Goal: Task Accomplishment & Management: Use online tool/utility

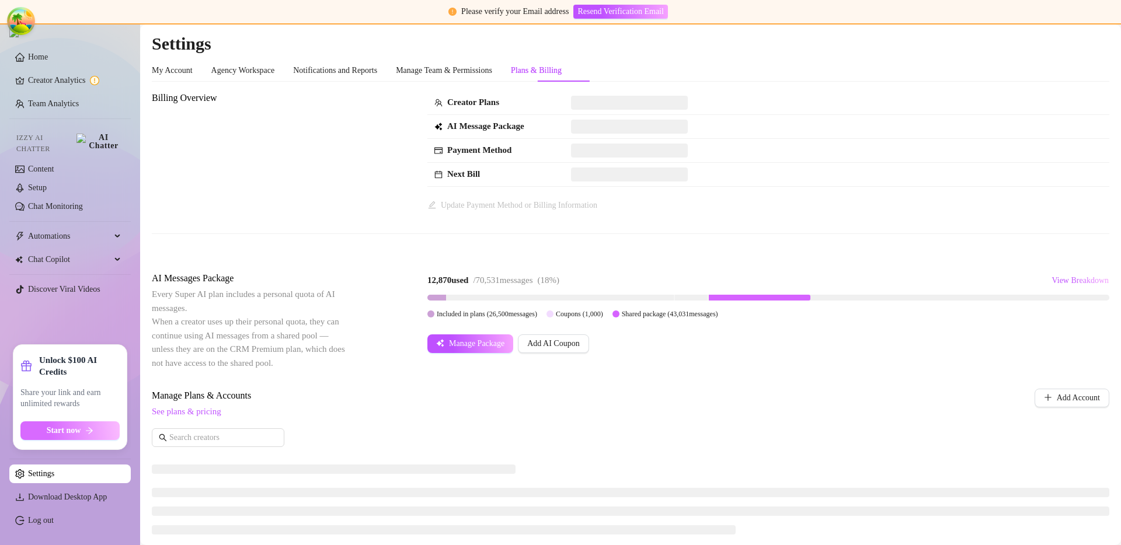
click at [43, 430] on button "Start now" at bounding box center [69, 431] width 99 height 19
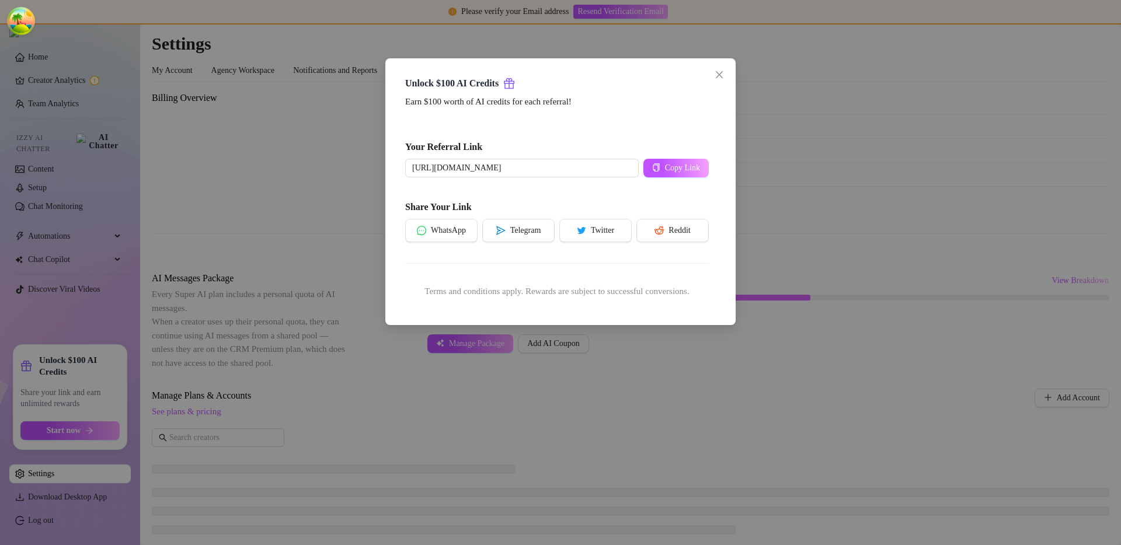
click at [495, 409] on div "Unlock $100 AI Credits Earn $100 worth of AI credits for each referral! Your Re…" at bounding box center [560, 272] width 1121 height 545
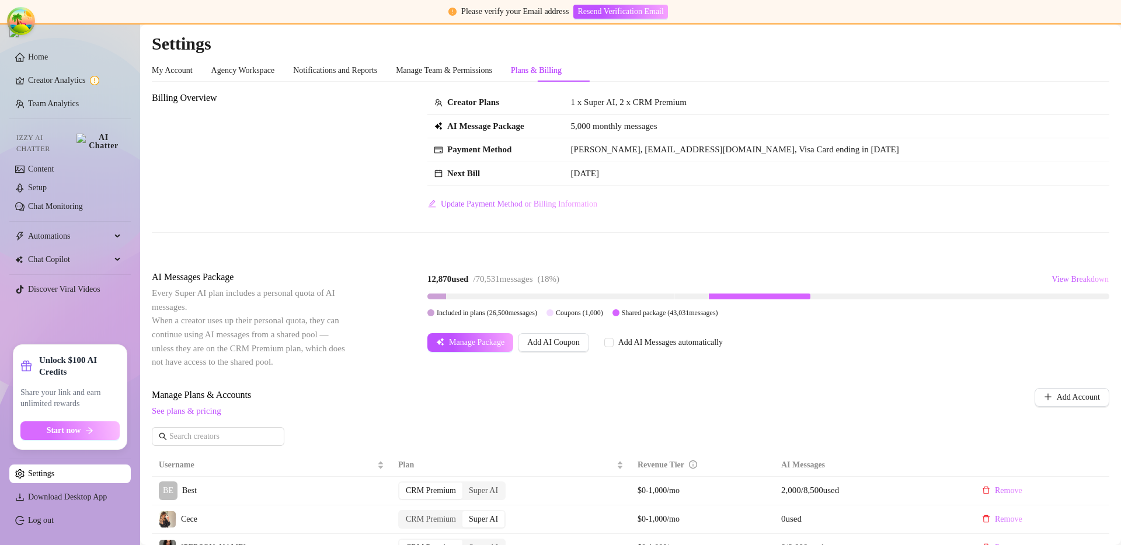
click at [116, 431] on button "Start now" at bounding box center [69, 431] width 99 height 19
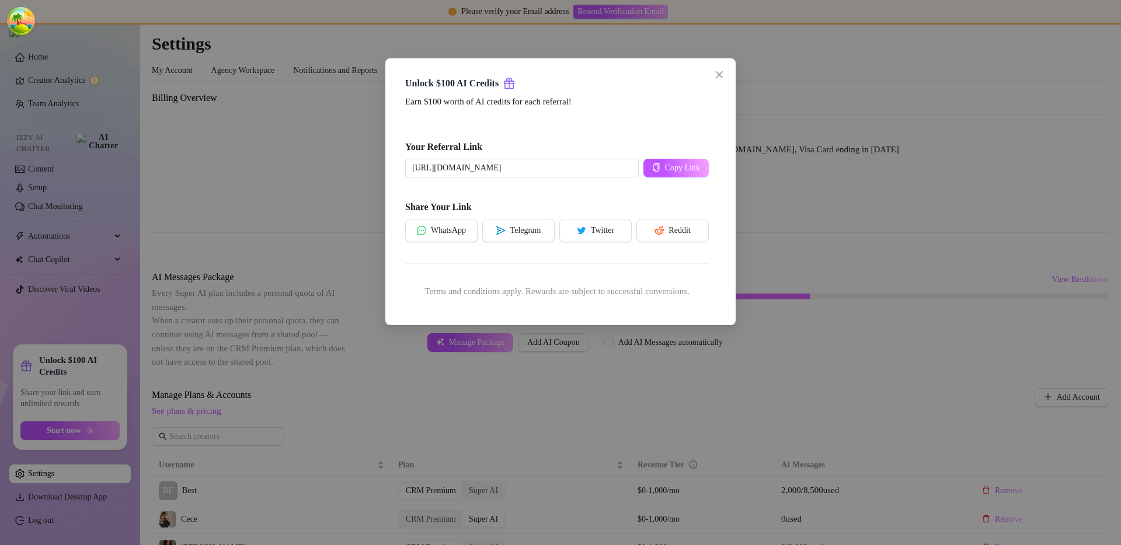
click at [287, 448] on div "Unlock $100 AI Credits Earn $100 worth of AI credits for each referral! Your Re…" at bounding box center [560, 272] width 1121 height 545
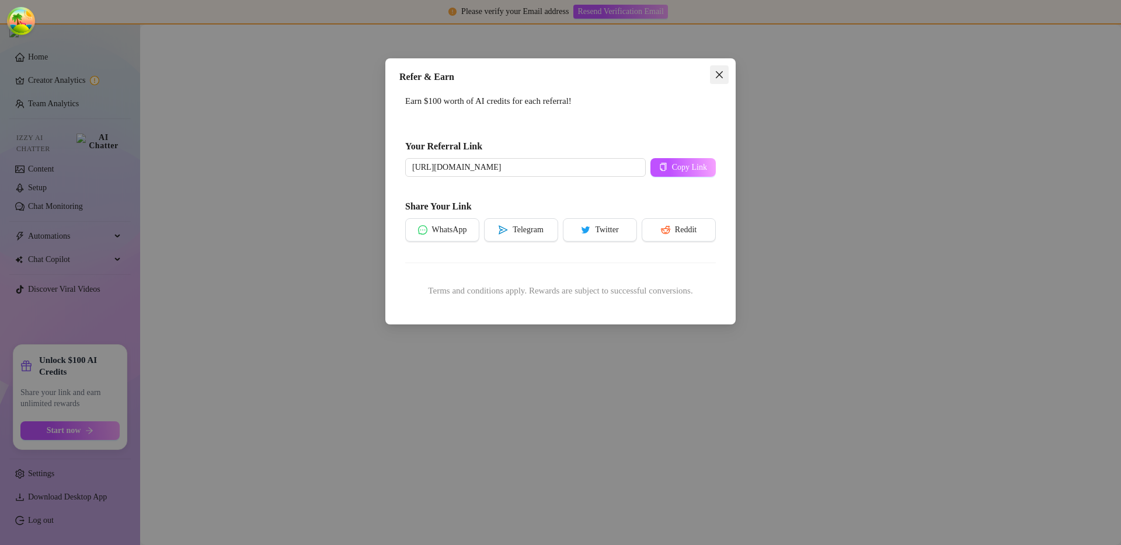
click at [718, 72] on icon "close" at bounding box center [719, 74] width 9 height 9
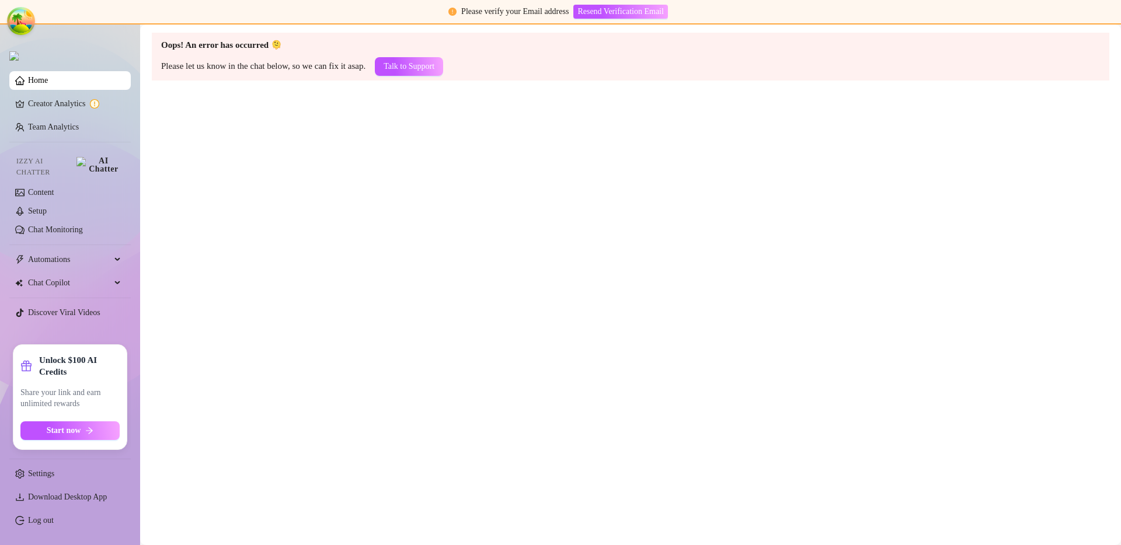
click at [478, 208] on main "Oops! An error has occurred 🫠 Please let us know in the chat below, so we can f…" at bounding box center [630, 285] width 981 height 521
click at [84, 430] on button "Start now" at bounding box center [69, 431] width 99 height 19
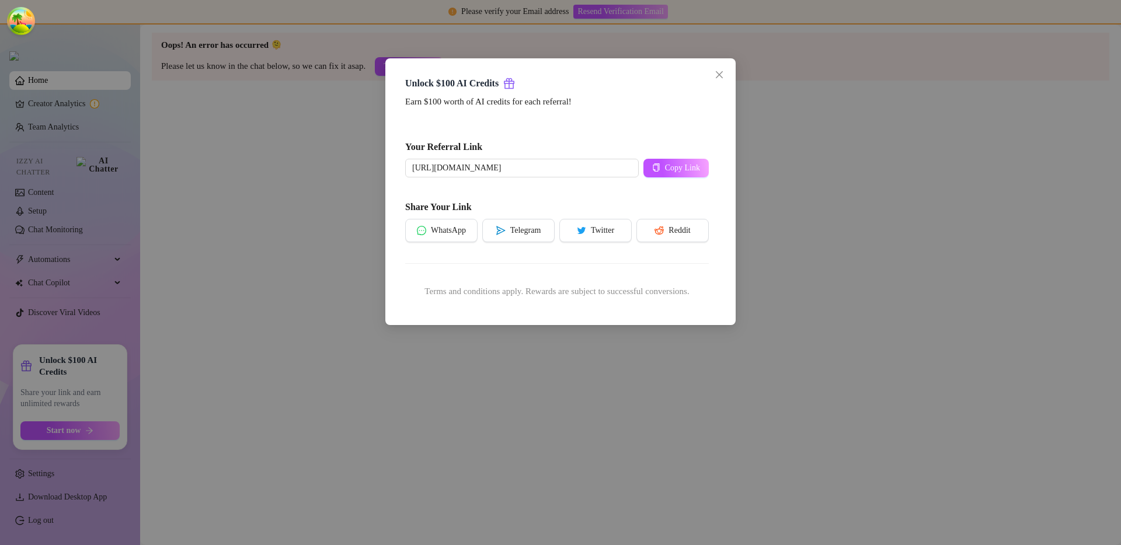
click at [265, 432] on div "Unlock $100 AI Credits Earn $100 worth of AI credits for each referral! Your Re…" at bounding box center [560, 272] width 1121 height 545
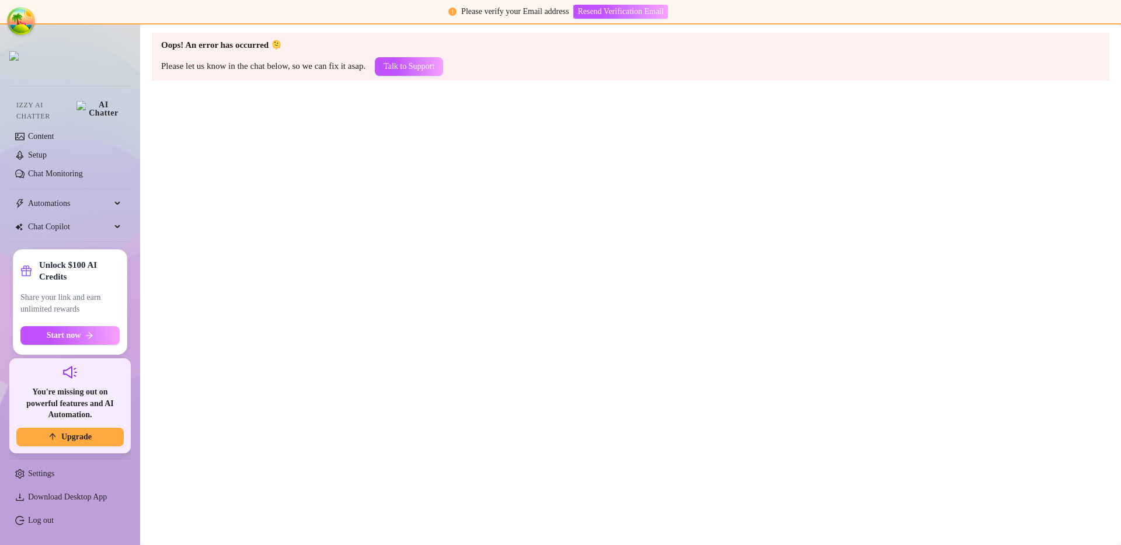
click at [402, 307] on main "Oops! An error has occurred 🫠 Please let us know in the chat below, so we can f…" at bounding box center [630, 285] width 981 height 521
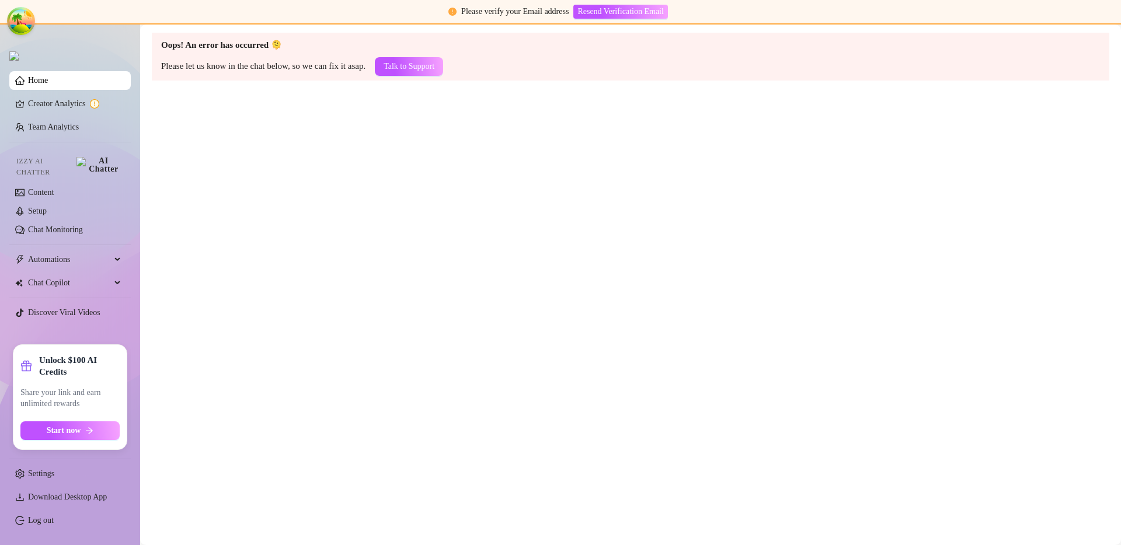
click at [377, 296] on main "Oops! An error has occurred 🫠 Please let us know in the chat below, so we can f…" at bounding box center [630, 285] width 981 height 521
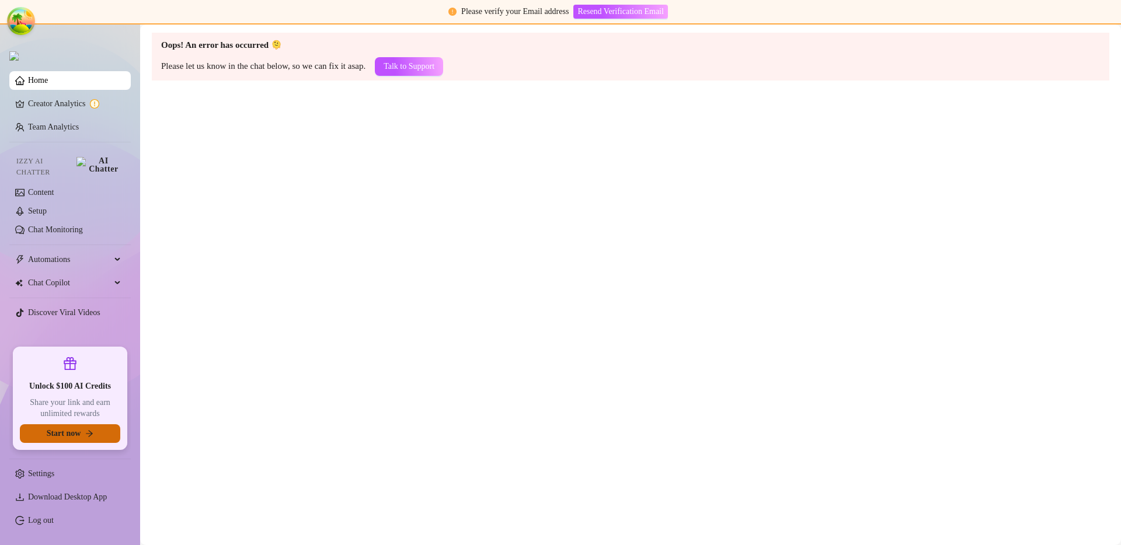
click at [95, 441] on button "Start now" at bounding box center [70, 433] width 100 height 19
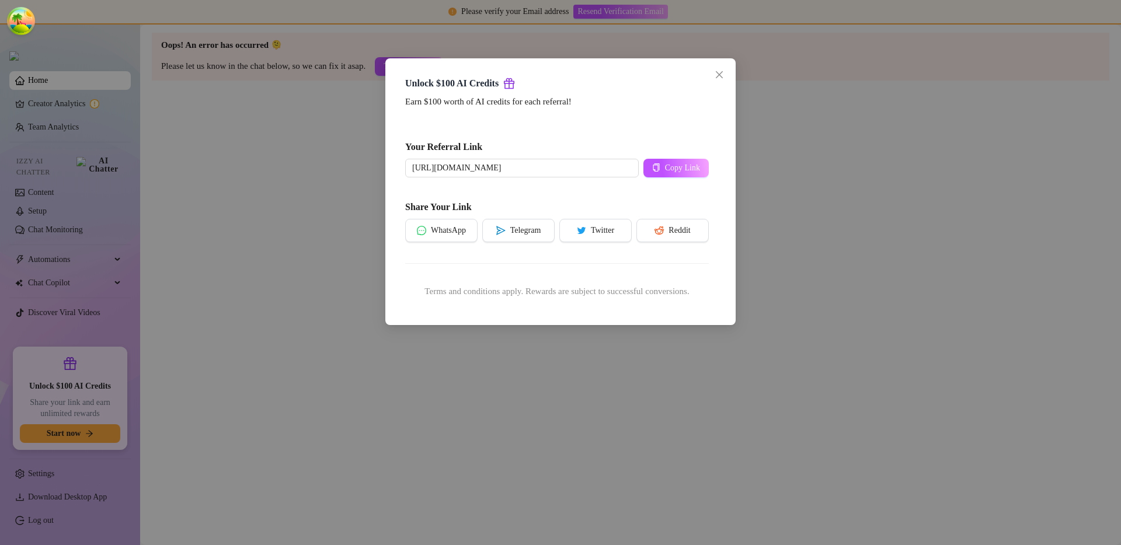
click at [287, 401] on div "Unlock $100 AI Credits Earn $100 worth of AI credits for each referral! Your Re…" at bounding box center [560, 272] width 1121 height 545
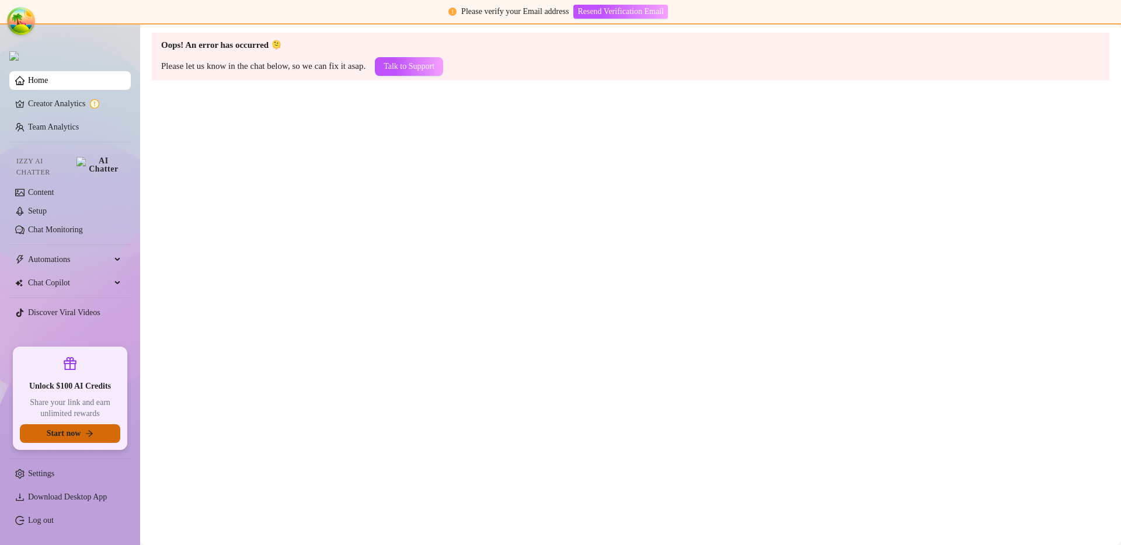
click at [103, 437] on button "Start now" at bounding box center [70, 433] width 100 height 19
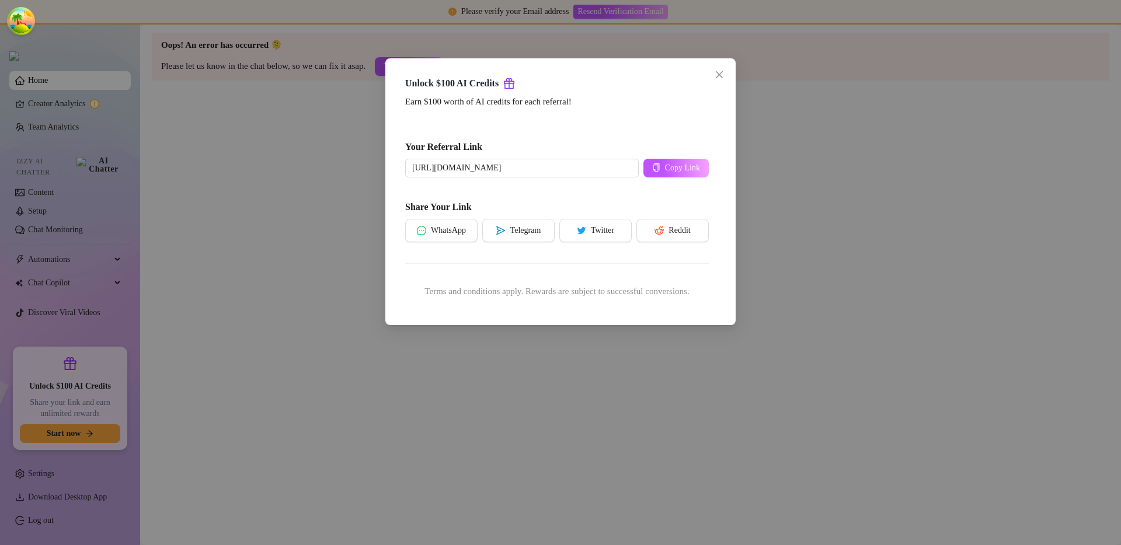
click at [277, 408] on div "Unlock $100 AI Credits Earn $100 worth of AI credits for each referral! Your Re…" at bounding box center [560, 272] width 1121 height 545
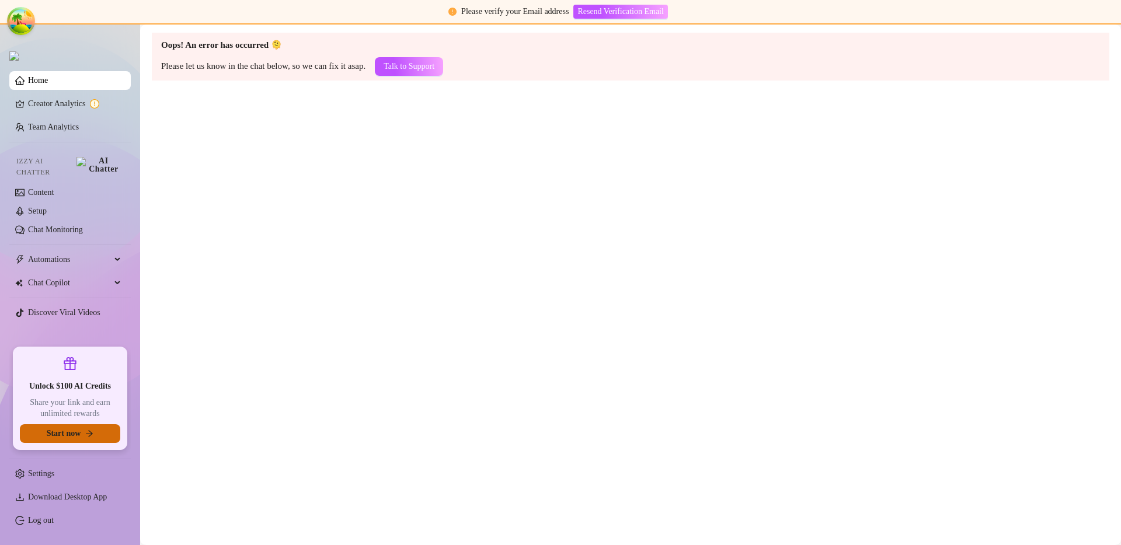
click at [60, 440] on button "Start now" at bounding box center [70, 433] width 100 height 19
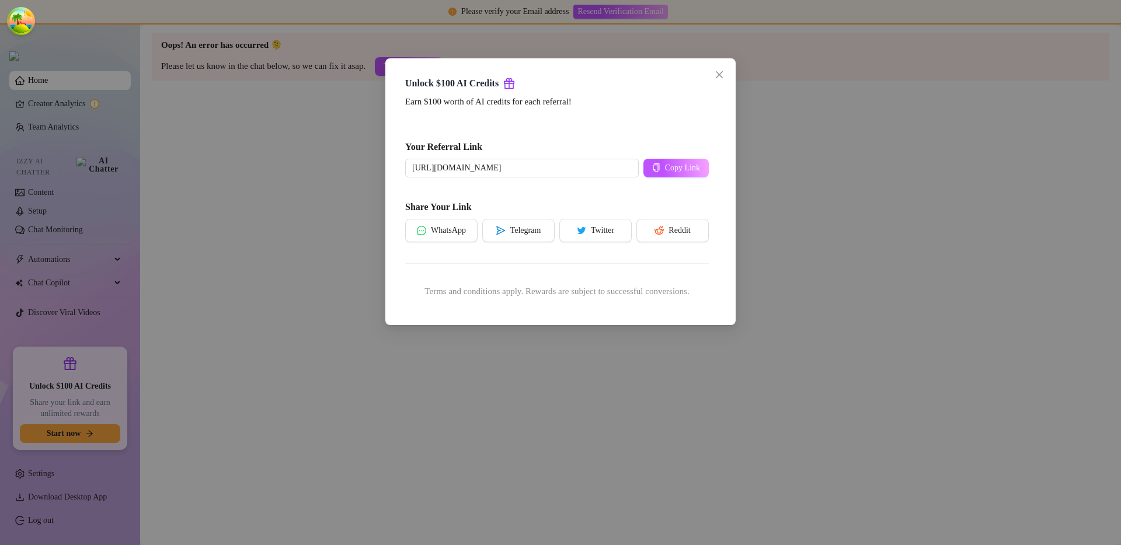
click at [297, 409] on div "Unlock $100 AI Credits Earn $100 worth of AI credits for each referral! Your Re…" at bounding box center [560, 272] width 1121 height 545
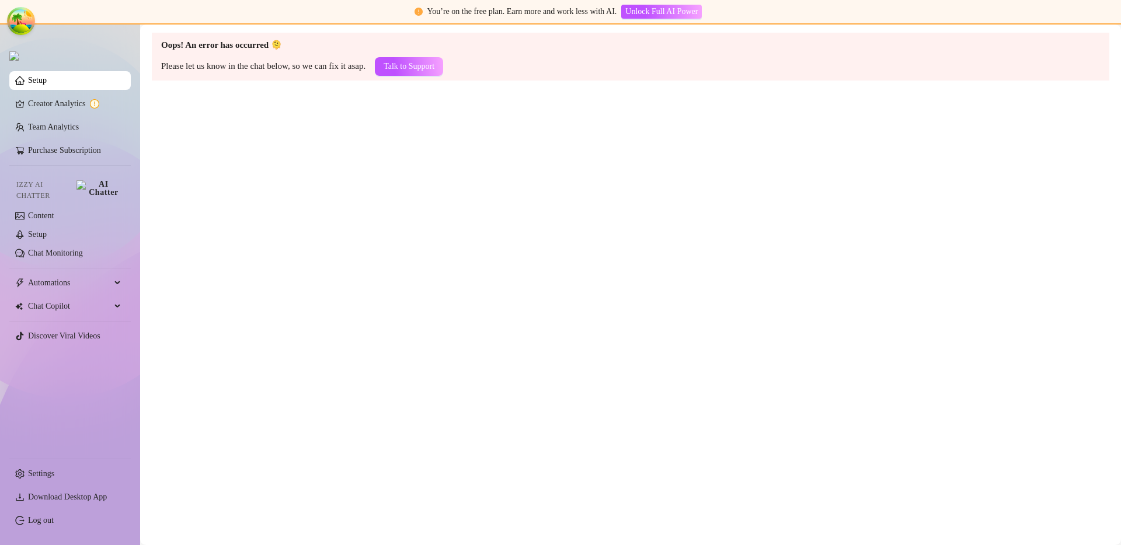
click at [230, 392] on main "Oops! An error has occurred 🫠 Please let us know in the chat below, so we can f…" at bounding box center [630, 285] width 981 height 521
click at [587, 245] on main "Oops! An error has occurred 🫠 Please let us know in the chat below, so we can f…" at bounding box center [630, 285] width 981 height 521
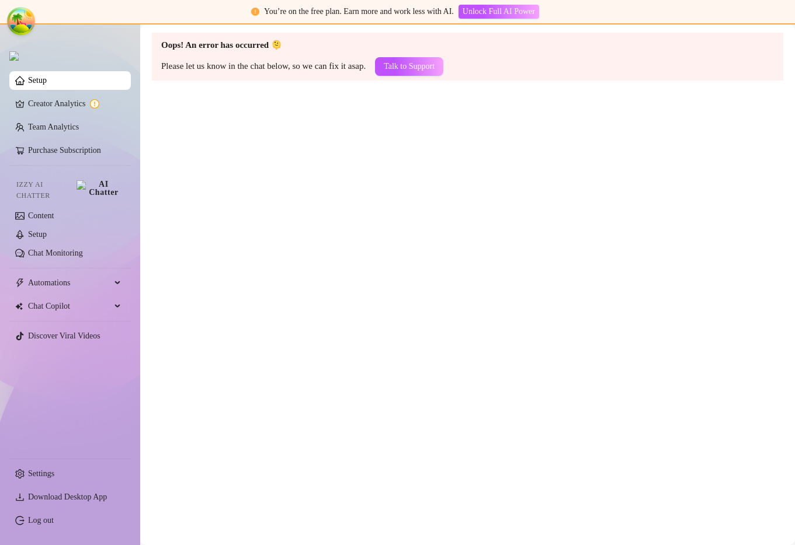
click at [578, 155] on main "Oops! An error has occurred 🫠 Please let us know in the chat below, so we can f…" at bounding box center [467, 285] width 655 height 521
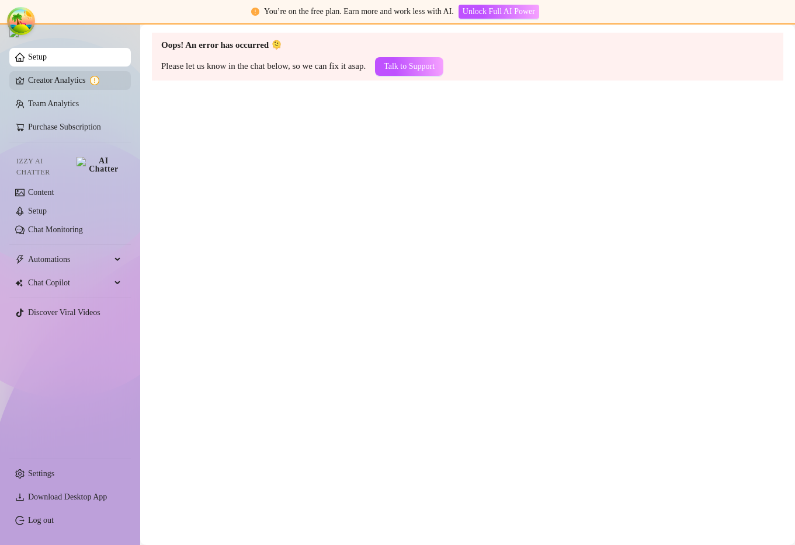
click at [59, 87] on link "Creator Analytics" at bounding box center [74, 80] width 93 height 19
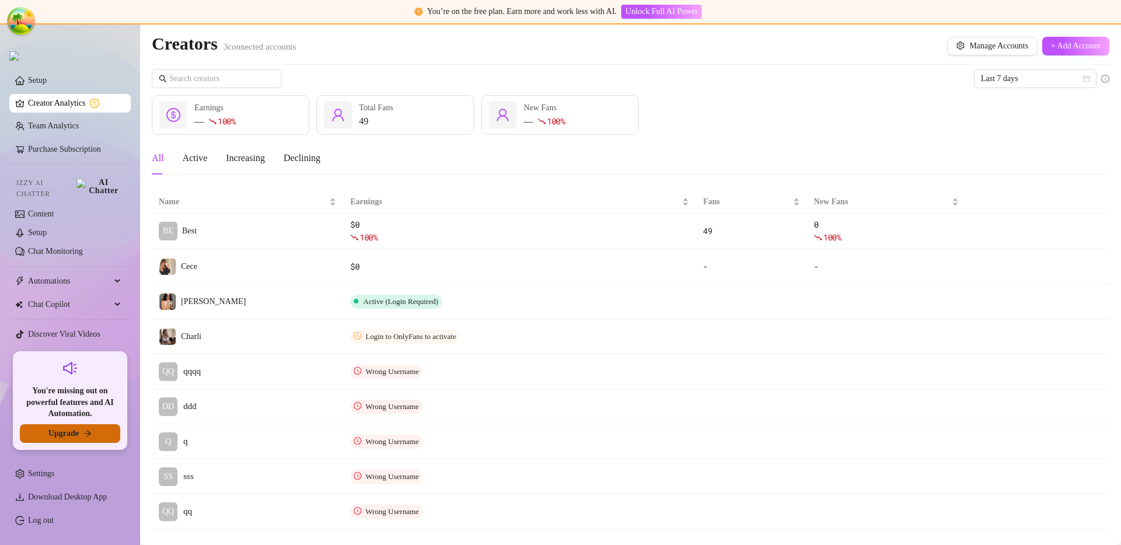
click at [109, 432] on button "Upgrade" at bounding box center [70, 433] width 100 height 19
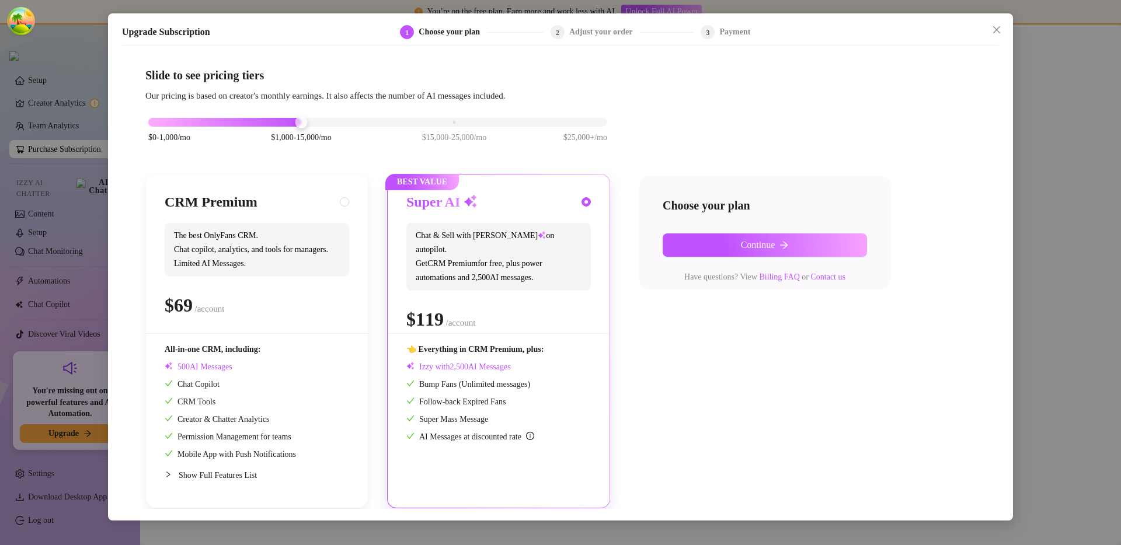
click at [794, 123] on div "Upgrade Subscription 1 Choose your plan 2 Adjust your order 3 Payment Slide to …" at bounding box center [560, 272] width 1121 height 545
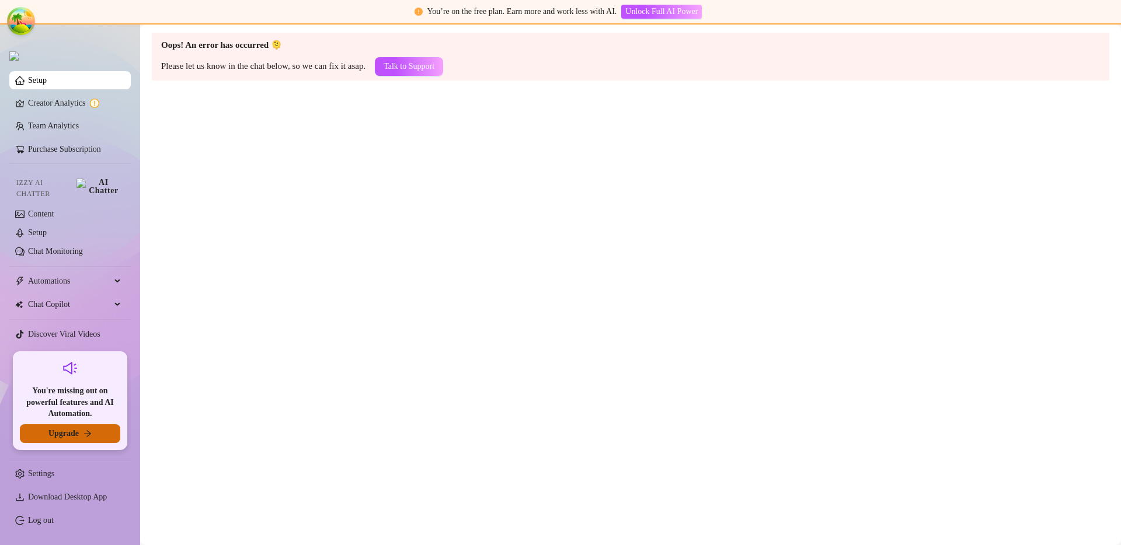
click at [86, 430] on icon "arrow-right" at bounding box center [87, 434] width 8 height 8
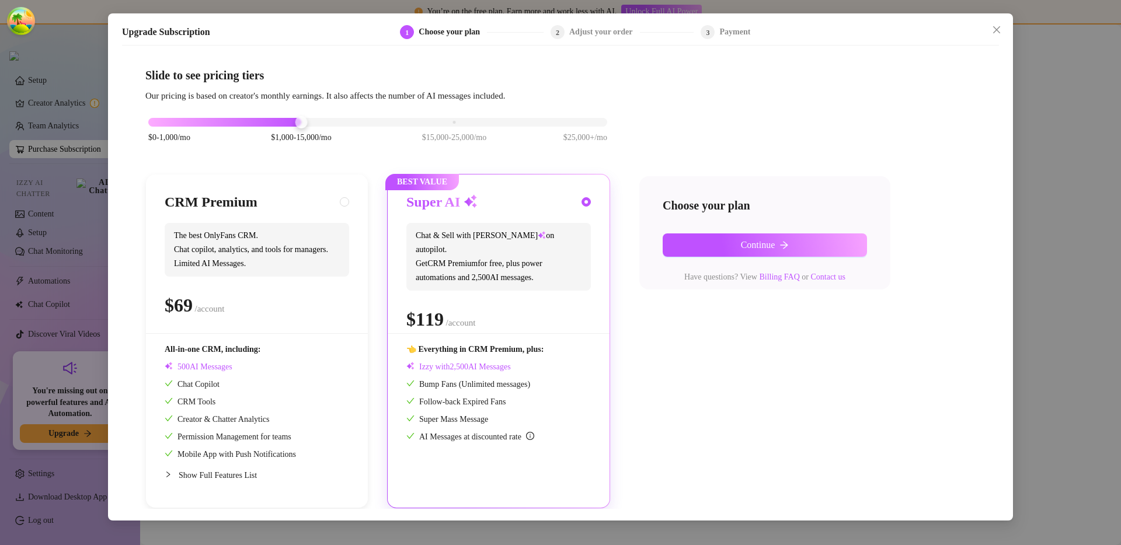
click at [794, 229] on div "Upgrade Subscription 1 Choose your plan 2 Adjust your order 3 Payment Slide to …" at bounding box center [560, 272] width 1121 height 545
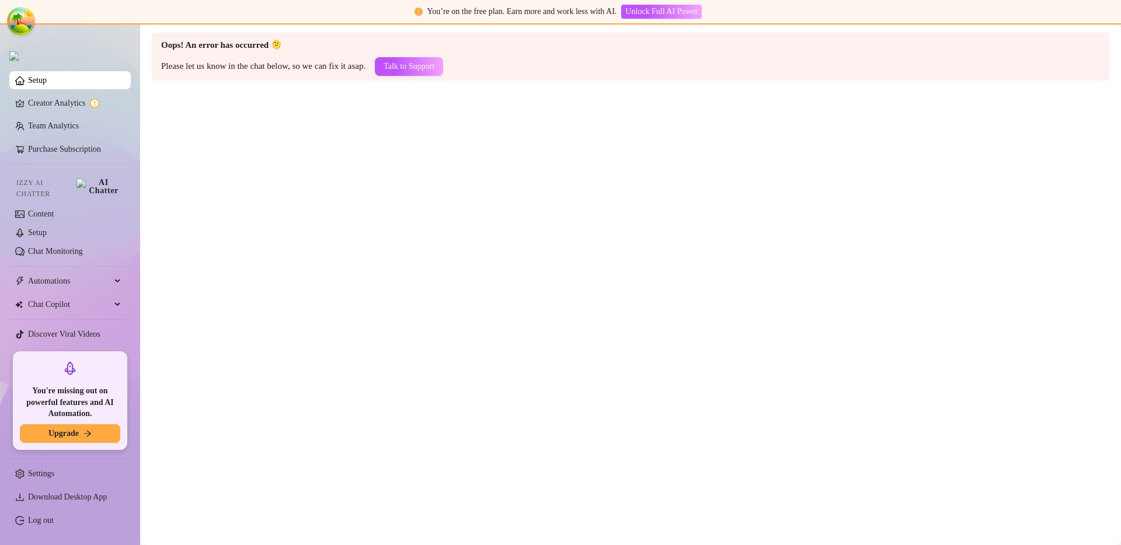
click at [344, 280] on main "Oops! An error has occurred 🫠 Please let us know in the chat below, so we can f…" at bounding box center [630, 285] width 981 height 521
click at [56, 427] on button "Upgrade" at bounding box center [70, 433] width 100 height 19
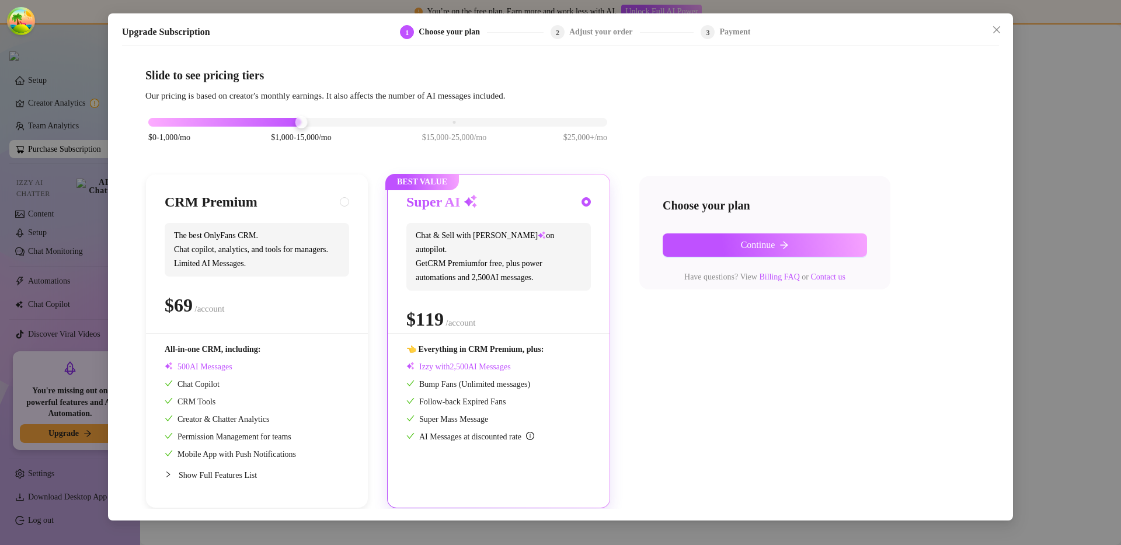
click at [325, 532] on div "Upgrade Subscription 1 Choose your plan 2 Adjust your order 3 Payment Slide to …" at bounding box center [560, 272] width 1121 height 545
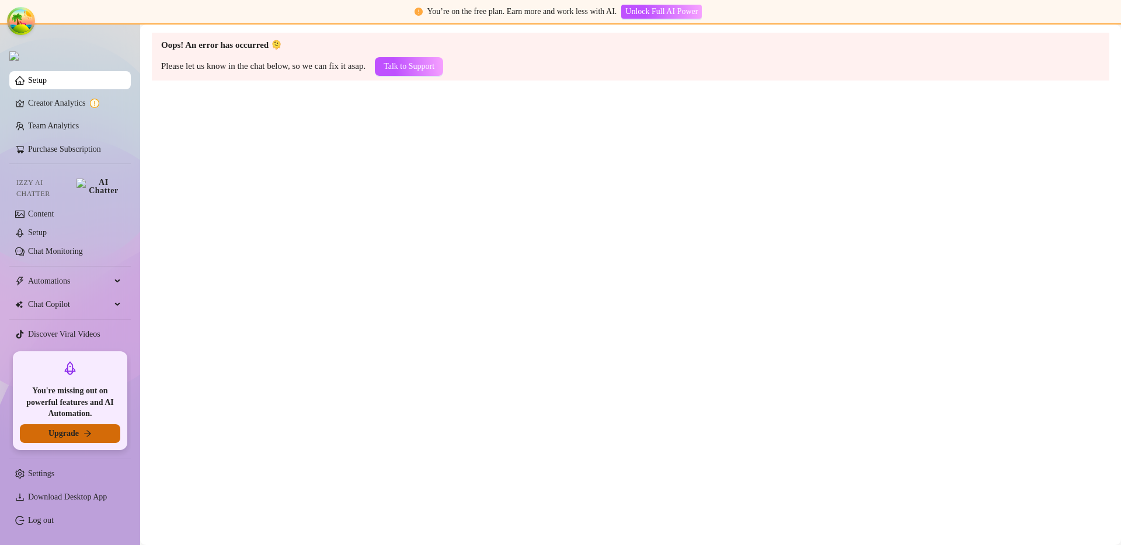
click at [76, 434] on span "Upgrade" at bounding box center [63, 433] width 30 height 9
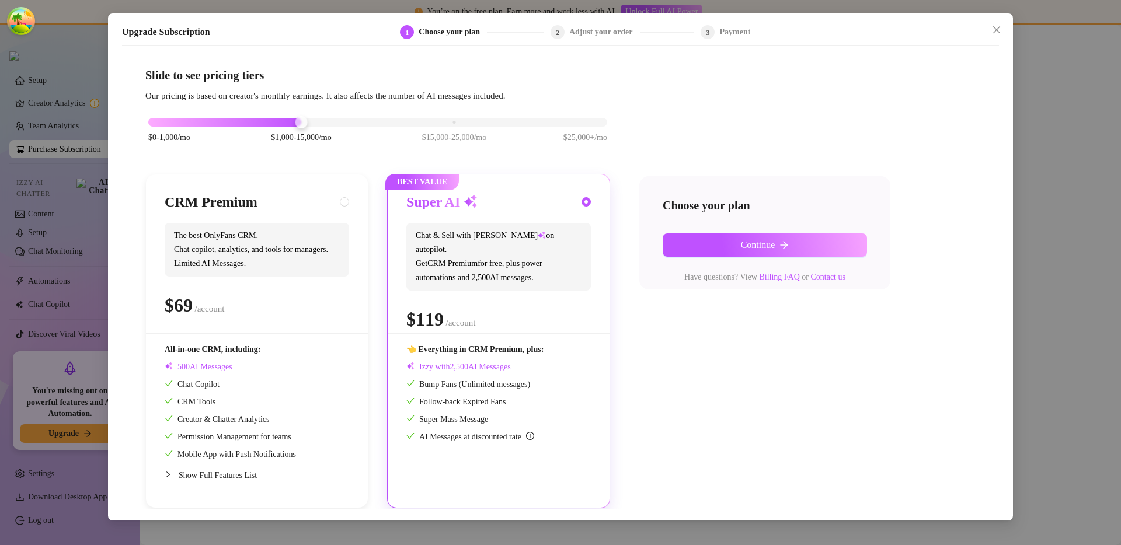
click at [229, 534] on div "Upgrade Subscription 1 Choose your plan 2 Adjust your order 3 Payment Slide to …" at bounding box center [560, 272] width 1121 height 545
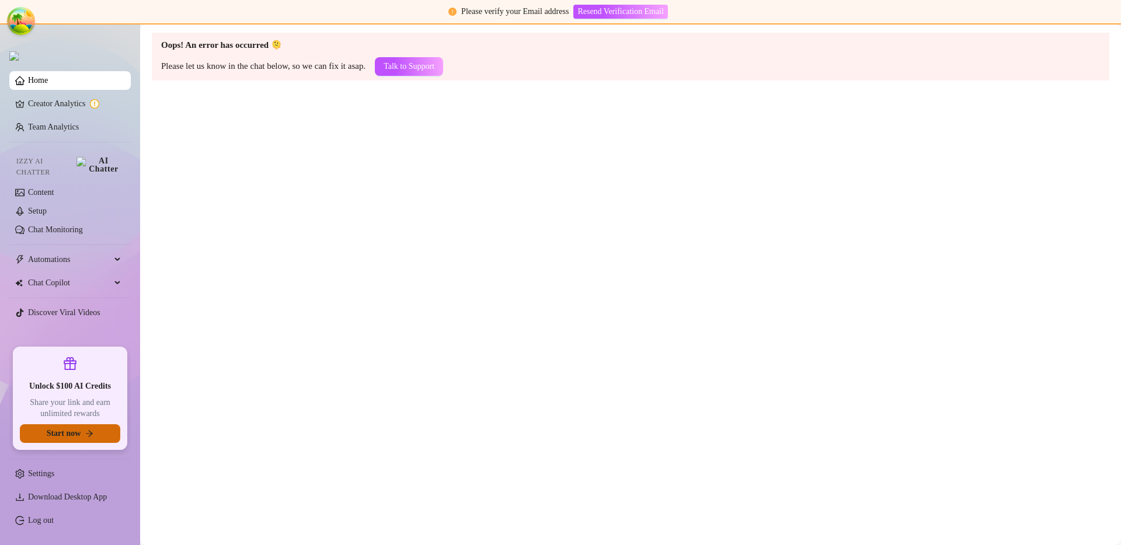
click at [90, 438] on button "Start now" at bounding box center [70, 433] width 100 height 19
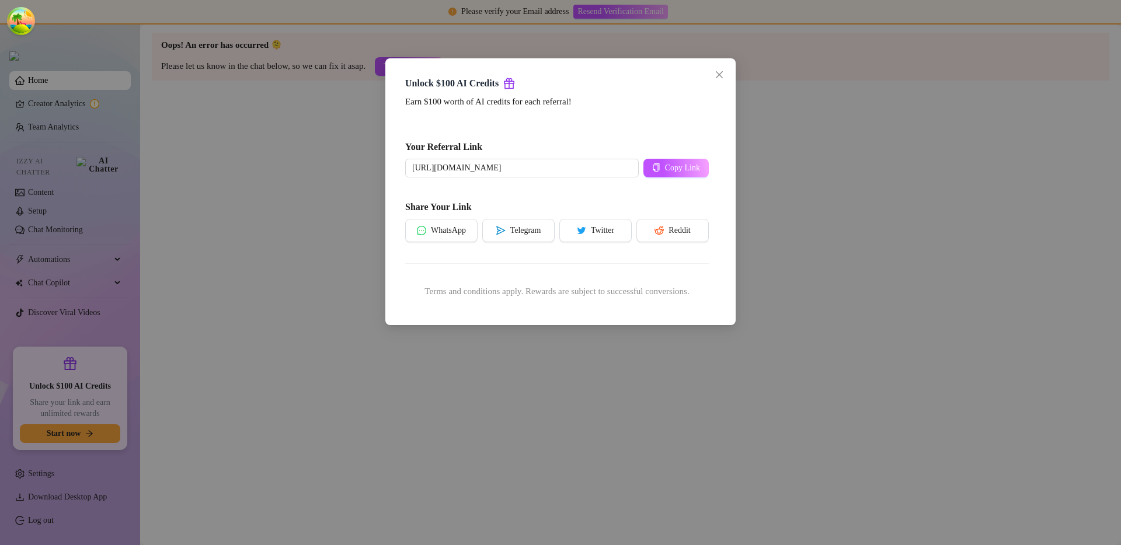
click at [355, 443] on div "Unlock $100 AI Credits Earn $100 worth of AI credits for each referral! Your Re…" at bounding box center [560, 272] width 1121 height 545
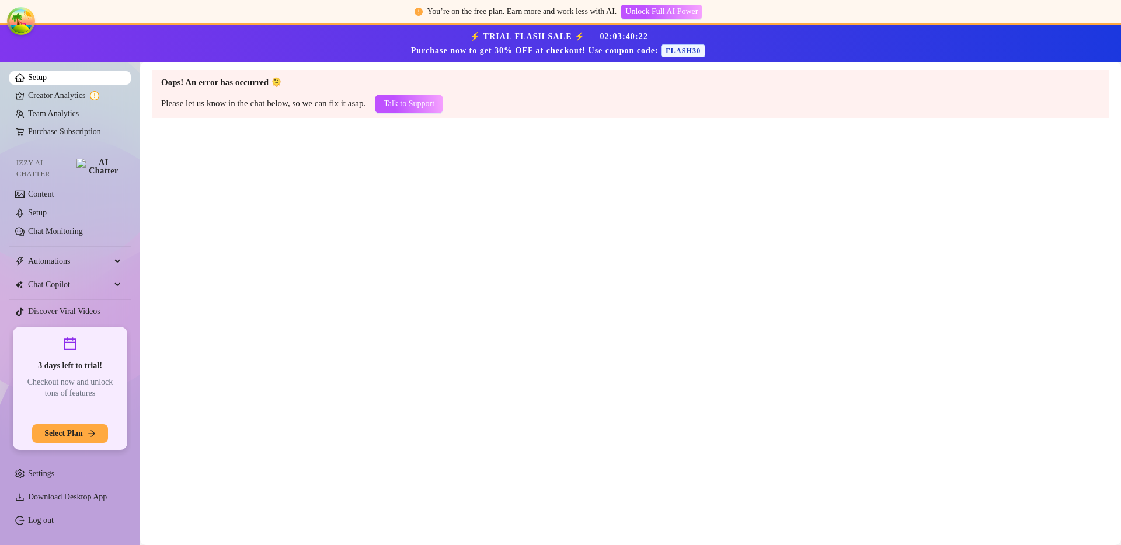
click at [75, 403] on div "3 days left to trial! Checkout now and unlock tons of features Select Plan" at bounding box center [70, 388] width 100 height 109
click at [79, 392] on span "Checkout now and unlock tons of features" at bounding box center [70, 388] width 100 height 23
click at [93, 387] on span "Checkout now and unlock tons of features" at bounding box center [70, 388] width 100 height 23
click at [109, 391] on span "Checkout now and unlock tons of features" at bounding box center [70, 388] width 100 height 23
click at [74, 410] on div "3 days left to trial! Checkout now and unlock tons of features Select Plan" at bounding box center [70, 388] width 100 height 109
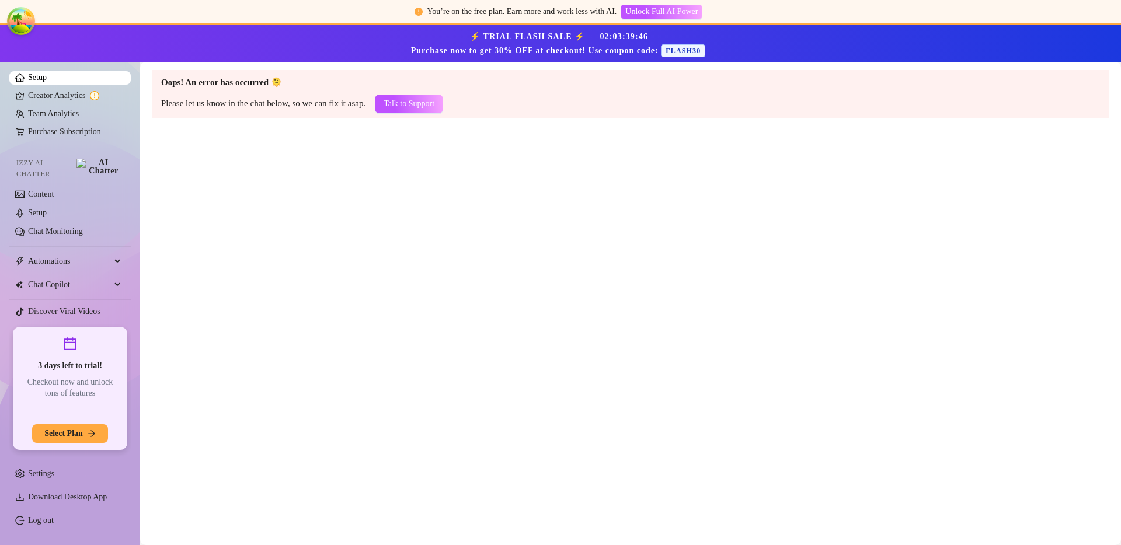
click at [558, 260] on main "Oops! An error has occurred 🫠 Please let us know in the chat below, so we can f…" at bounding box center [630, 303] width 981 height 483
click at [91, 404] on div "3 days left to trial! Checkout now and unlock tons of features Select Plan" at bounding box center [70, 388] width 100 height 109
click at [632, 202] on main "Oops! An error has occurred 🫠 Please let us know in the chat below, so we can f…" at bounding box center [630, 303] width 981 height 483
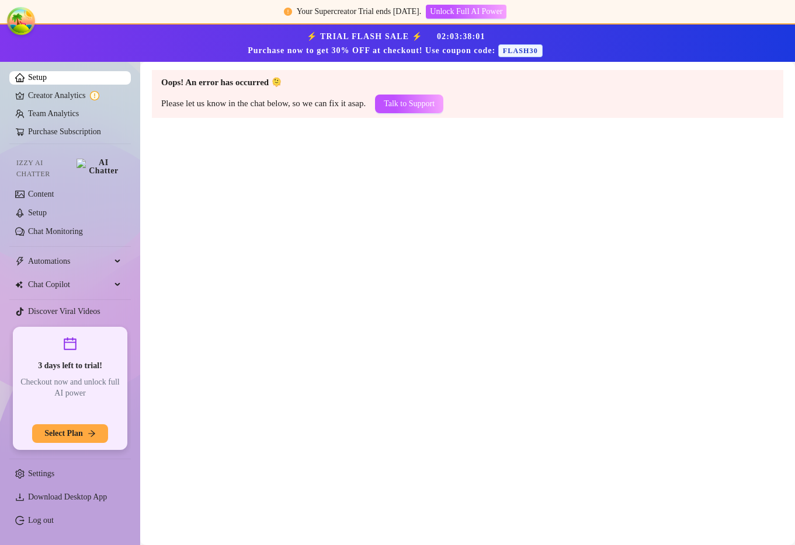
click at [466, 309] on main "Oops! An error has occurred 🫠 Please let us know in the chat below, so we can f…" at bounding box center [467, 303] width 655 height 483
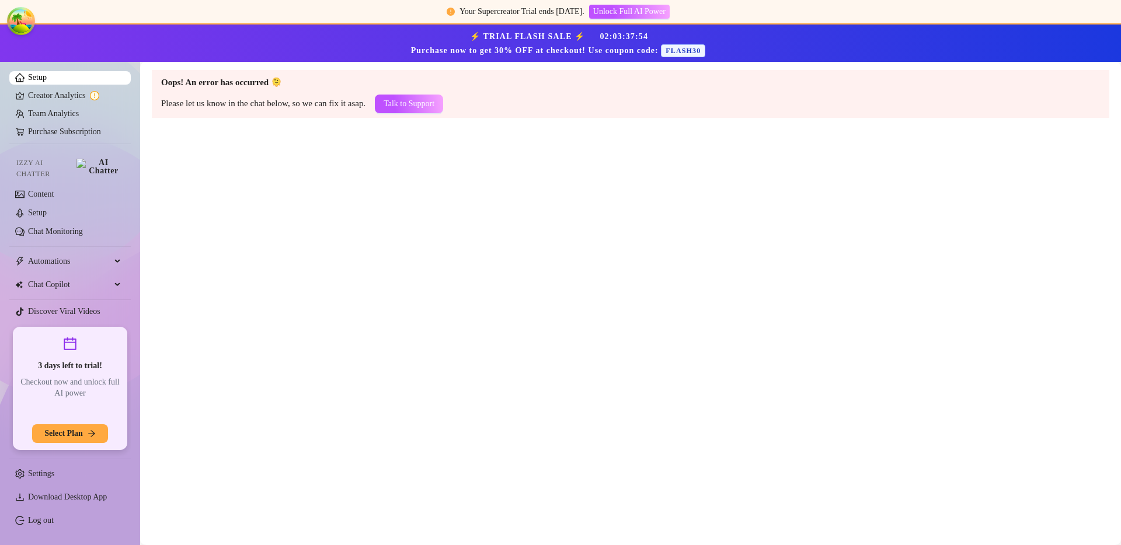
click at [229, 391] on main "Oops! An error has occurred 🫠 Please let us know in the chat below, so we can f…" at bounding box center [630, 303] width 981 height 483
click at [415, 368] on main "Oops! An error has occurred 🫠 Please let us know in the chat below, so we can f…" at bounding box center [630, 303] width 981 height 483
click at [608, 353] on main "Oops! An error has occurred 🫠 Please let us know in the chat below, so we can f…" at bounding box center [630, 303] width 981 height 483
click at [555, 272] on main "Oops! An error has occurred 🫠 Please let us know in the chat below, so we can f…" at bounding box center [630, 303] width 981 height 483
click at [85, 428] on button "Select Plan" at bounding box center [70, 433] width 76 height 19
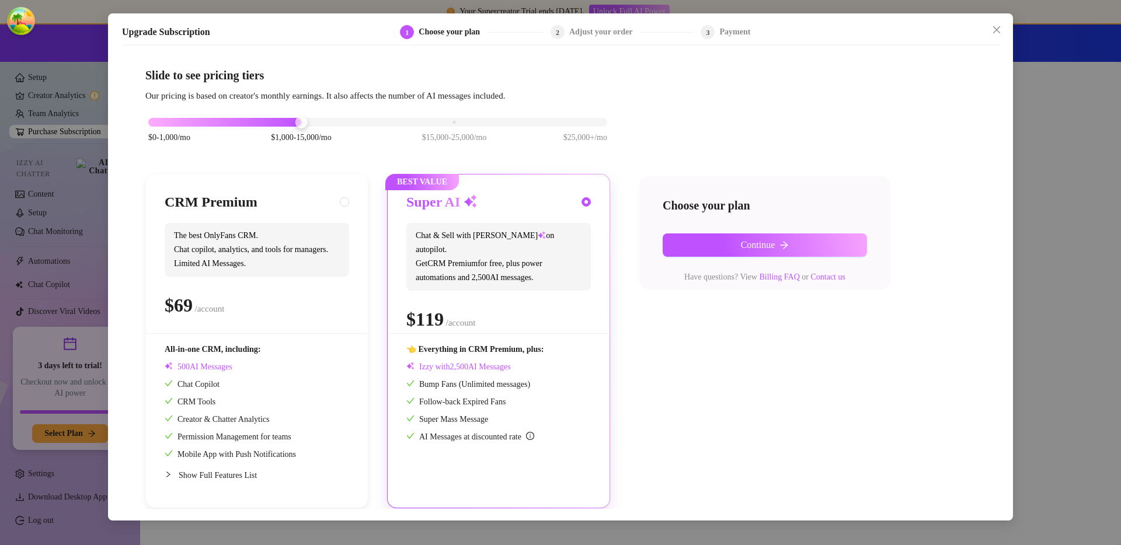
click at [794, 283] on div "Upgrade Subscription 1 Choose your plan 2 Adjust your order 3 Payment Slide to …" at bounding box center [560, 272] width 1121 height 545
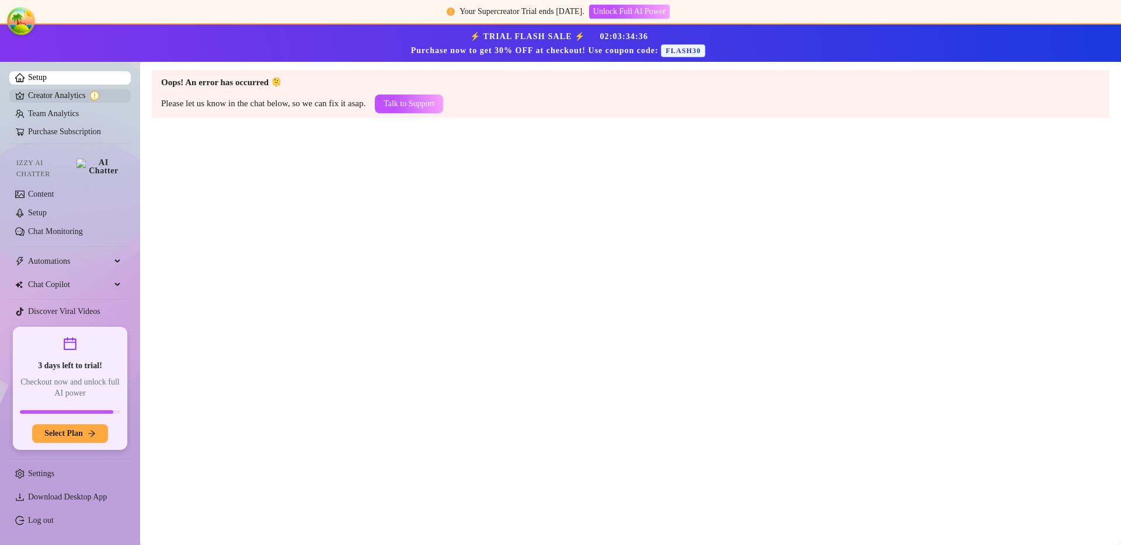
click at [76, 98] on link "Creator Analytics" at bounding box center [74, 95] width 93 height 19
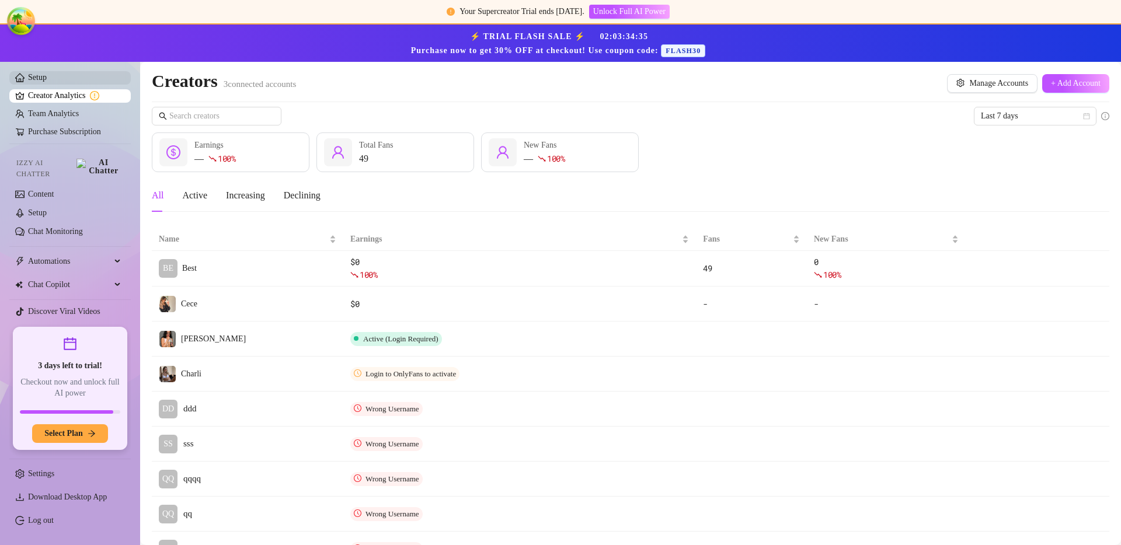
click at [47, 82] on link "Setup" at bounding box center [37, 77] width 19 height 9
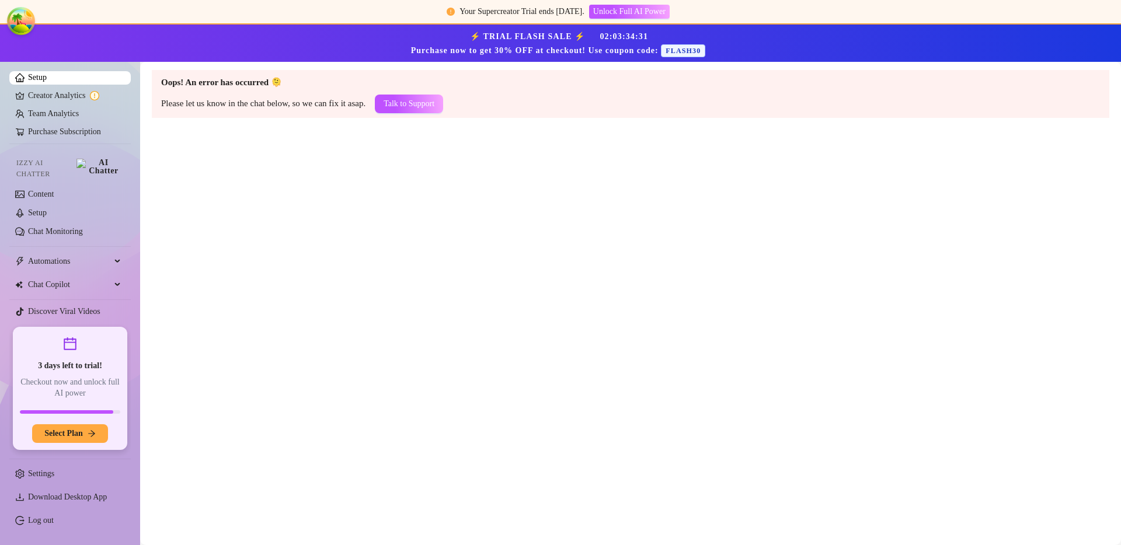
click at [685, 53] on span "FLASH30" at bounding box center [683, 50] width 44 height 13
click at [684, 53] on span "FLASH30" at bounding box center [683, 50] width 44 height 13
click at [685, 50] on span "FLASH30" at bounding box center [683, 50] width 44 height 13
click at [307, 251] on main "Oops! An error has occurred 🫠 Please let us know in the chat below, so we can f…" at bounding box center [630, 303] width 981 height 483
click at [275, 281] on main "Oops! An error has occurred 🫠 Please let us know in the chat below, so we can f…" at bounding box center [630, 303] width 981 height 483
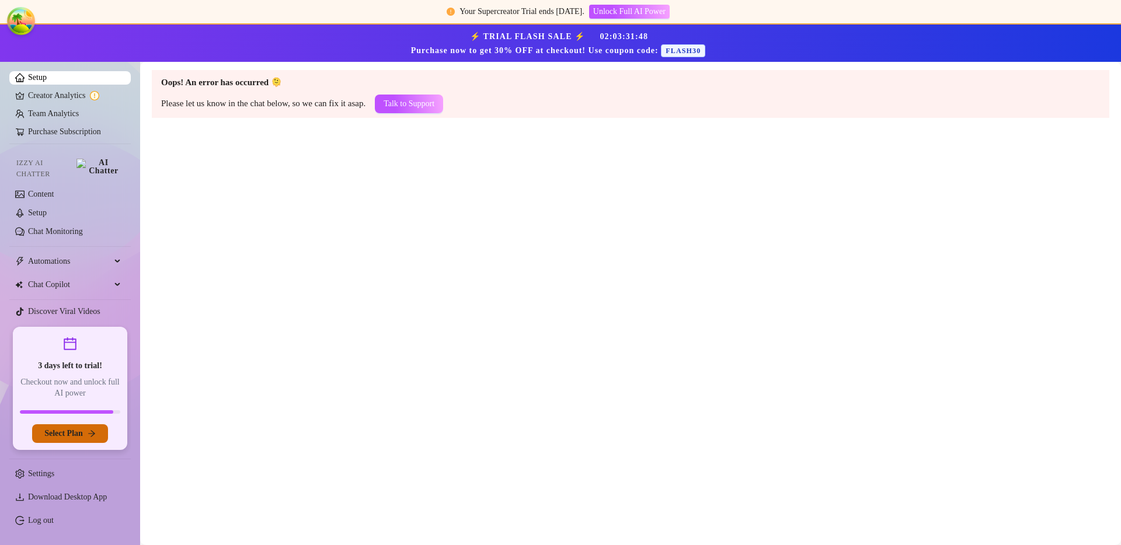
click at [91, 431] on icon "arrow-right" at bounding box center [92, 434] width 8 height 8
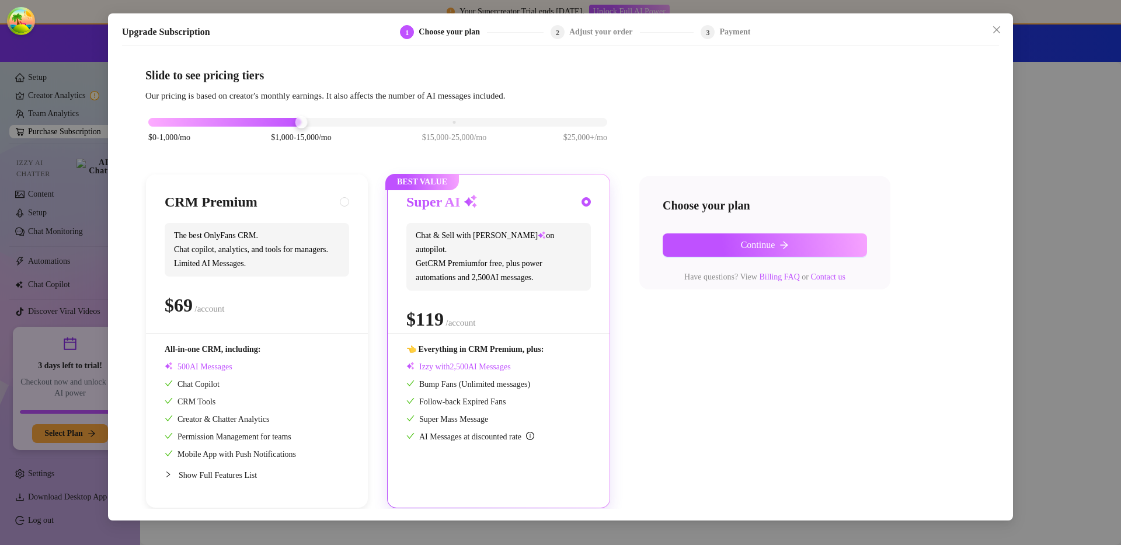
click at [794, 204] on div "Upgrade Subscription 1 Choose your plan 2 Adjust your order 3 Payment Slide to …" at bounding box center [560, 272] width 1121 height 545
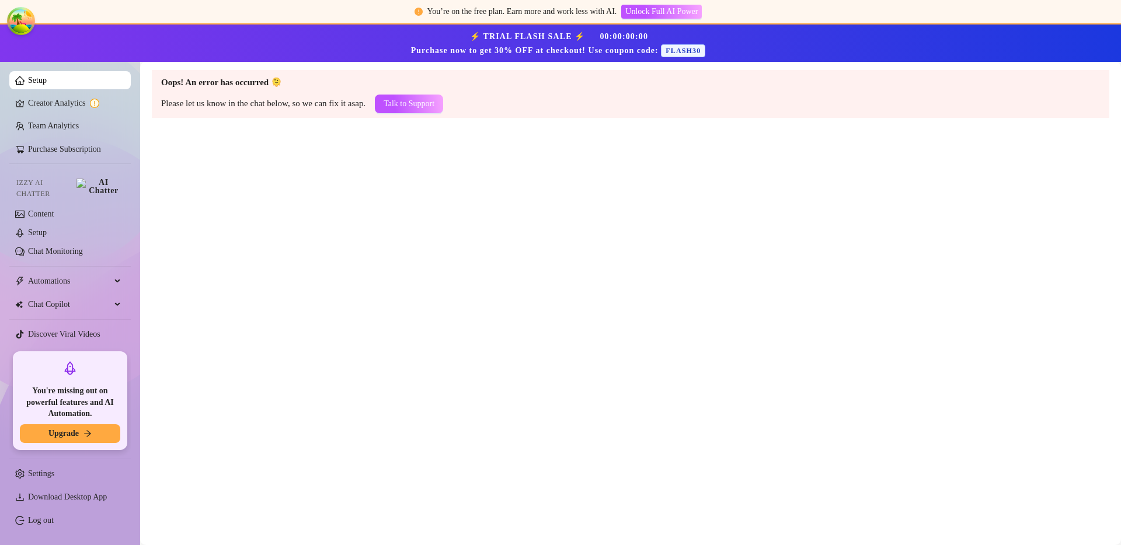
click at [342, 367] on main "Oops! An error has occurred 🫠 Please let us know in the chat below, so we can f…" at bounding box center [630, 303] width 981 height 483
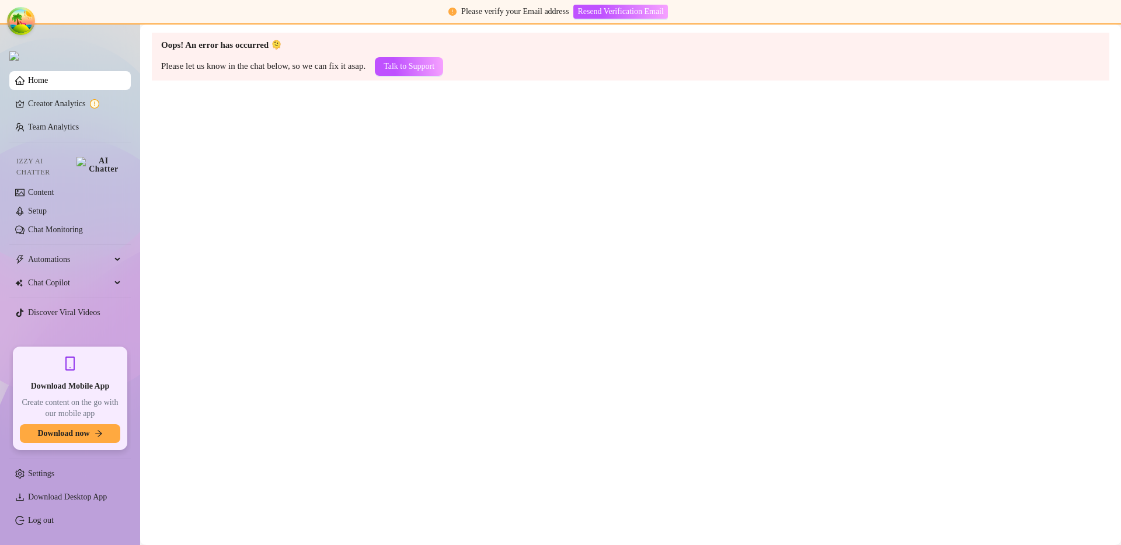
click at [173, 430] on main "Oops! An error has occurred 🫠 Please let us know in the chat below, so we can f…" at bounding box center [630, 285] width 981 height 521
click at [454, 214] on main "Oops! An error has occurred 🫠 Please let us know in the chat below, so we can f…" at bounding box center [630, 285] width 981 height 521
click at [473, 269] on main "Oops! An error has occurred 🫠 Please let us know in the chat below, so we can f…" at bounding box center [630, 285] width 981 height 521
click at [379, 291] on main "Oops! An error has occurred 🫠 Please let us know in the chat below, so we can f…" at bounding box center [630, 285] width 981 height 521
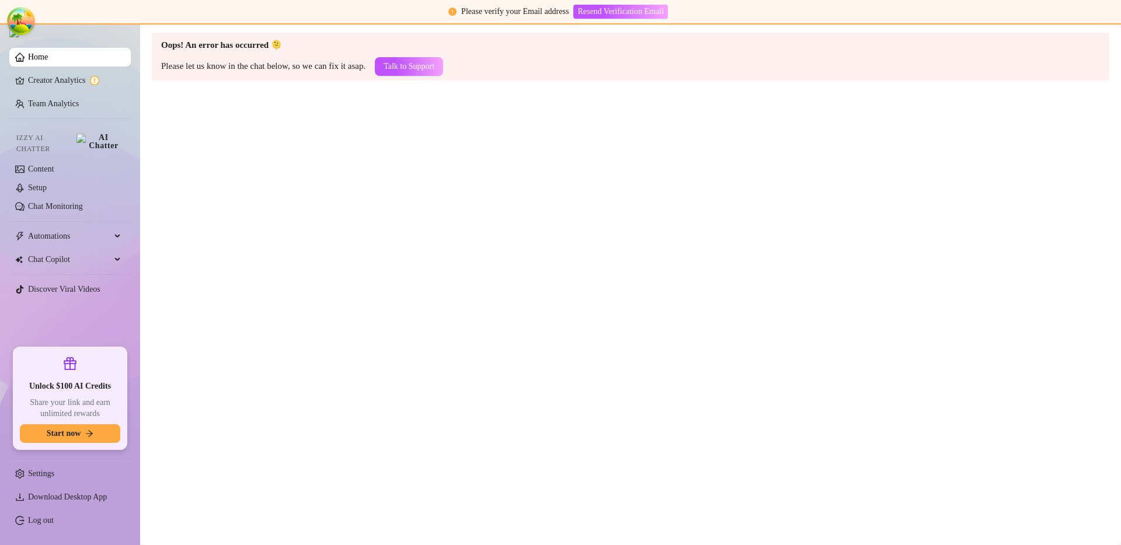
drag, startPoint x: 976, startPoint y: 197, endPoint x: 975, endPoint y: 152, distance: 44.4
click at [975, 196] on main "Oops! An error has occurred 🫠 Please let us know in the chat below, so we can f…" at bounding box center [630, 285] width 981 height 521
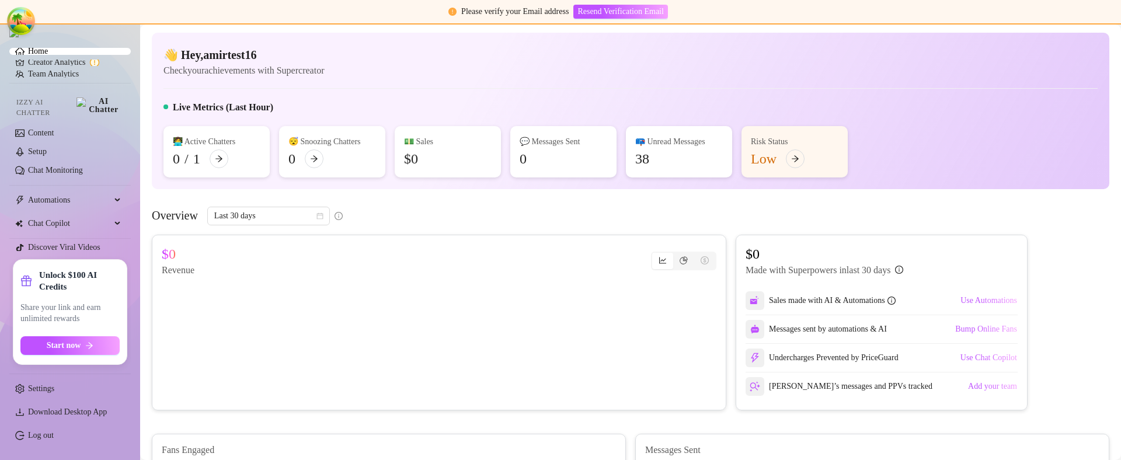
click at [434, 220] on div "Overview Last 30 days" at bounding box center [631, 216] width 958 height 19
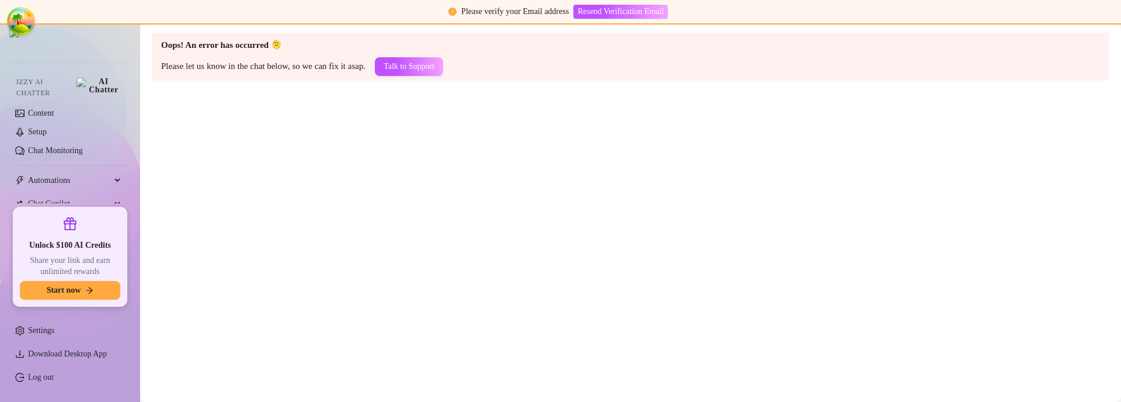
click at [499, 194] on main "Oops! An error has occurred 🫠 Please let us know in the chat below, so we can f…" at bounding box center [630, 213] width 981 height 377
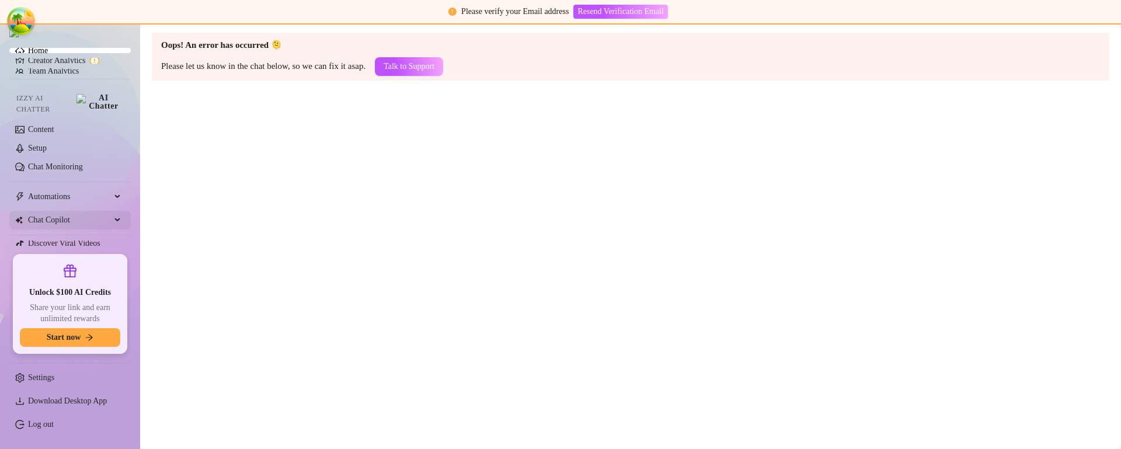
click at [62, 215] on span "Chat Copilot" at bounding box center [69, 220] width 83 height 19
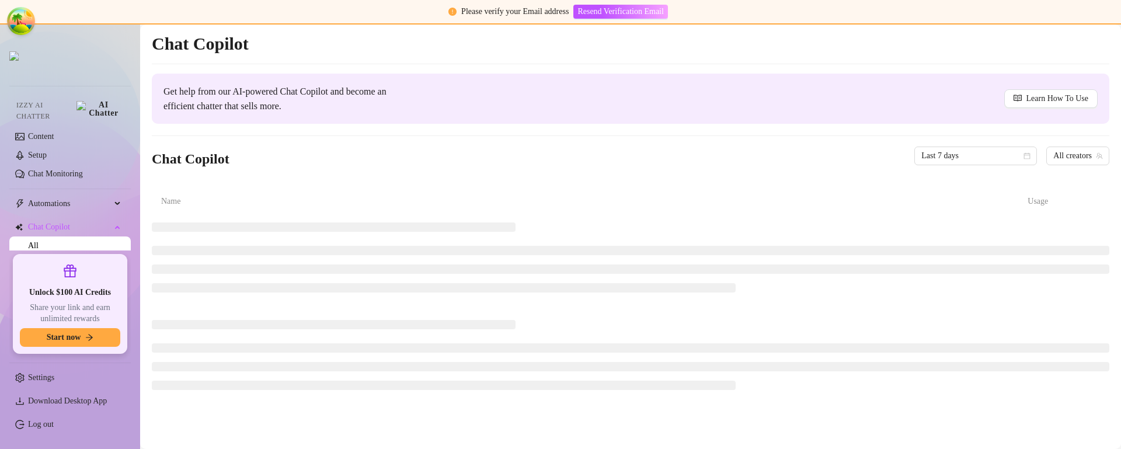
click at [60, 74] on ul "Home Creator Analytics Team Analytics Izzy AI Chatter Content Setup Chat Monito…" at bounding box center [69, 159] width 121 height 184
click at [54, 132] on link "Content" at bounding box center [41, 136] width 26 height 9
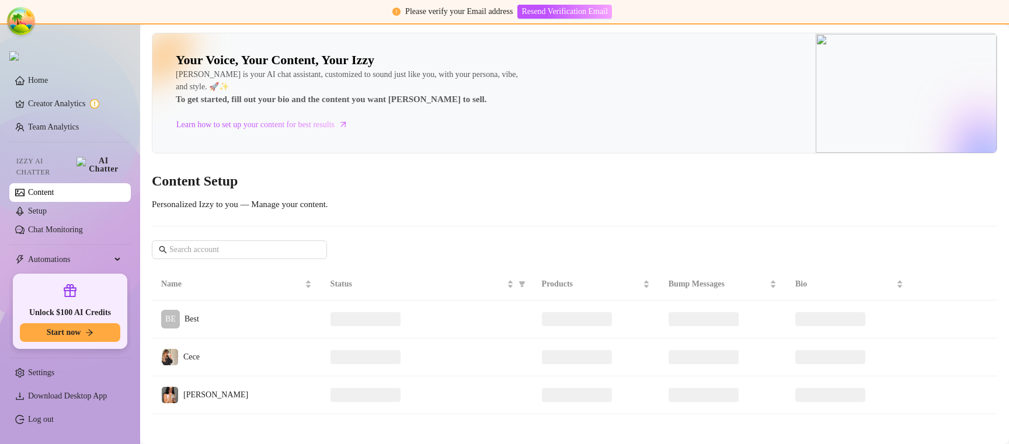
click at [221, 401] on main "Your Voice, Your Content, Your Izzy Izzy is your AI chat assistant, customized …" at bounding box center [574, 237] width 869 height 425
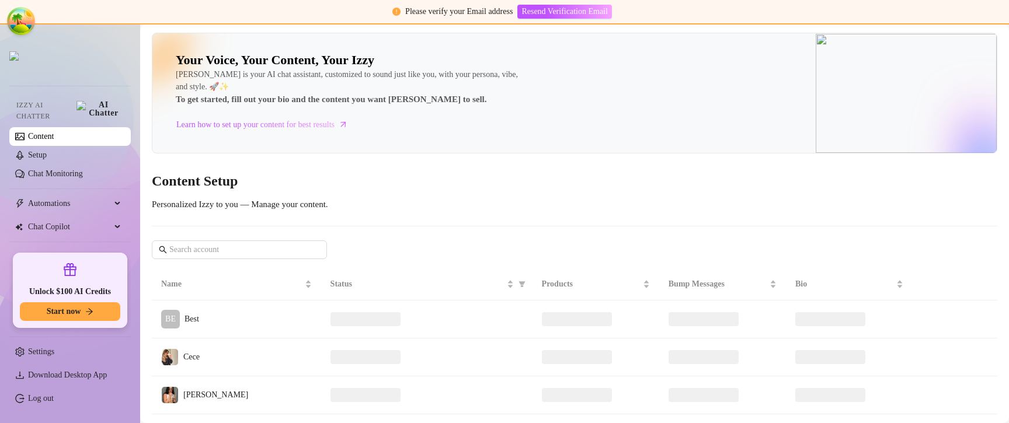
click at [541, 151] on div "Your Voice, Your Content, Your Izzy Izzy is your AI chat assistant, customized …" at bounding box center [574, 93] width 845 height 121
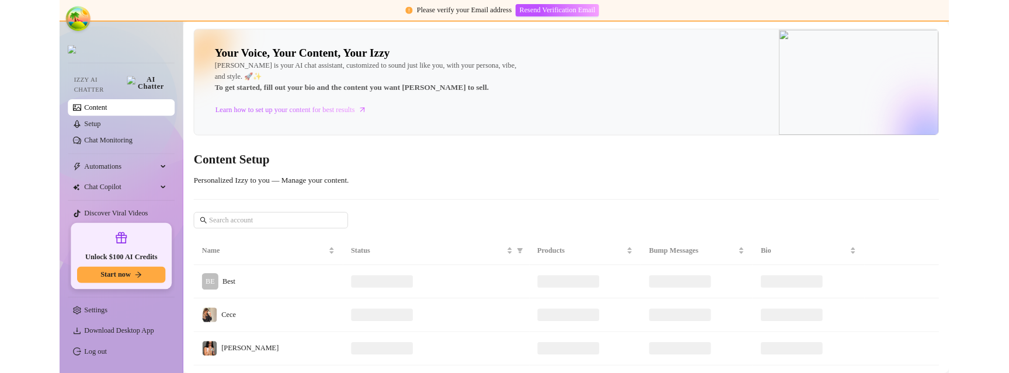
scroll to position [71, 0]
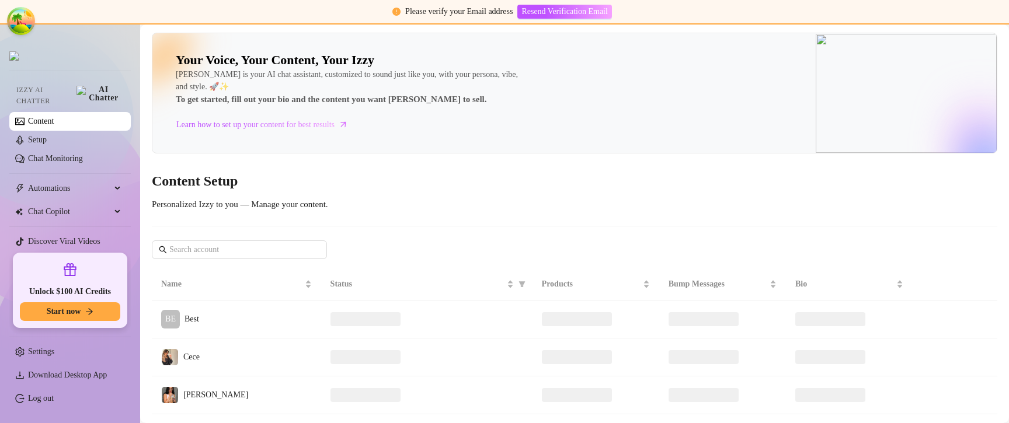
click at [159, 401] on main "Your Voice, Your Content, Your Izzy Izzy is your AI chat assistant, customized …" at bounding box center [574, 237] width 869 height 425
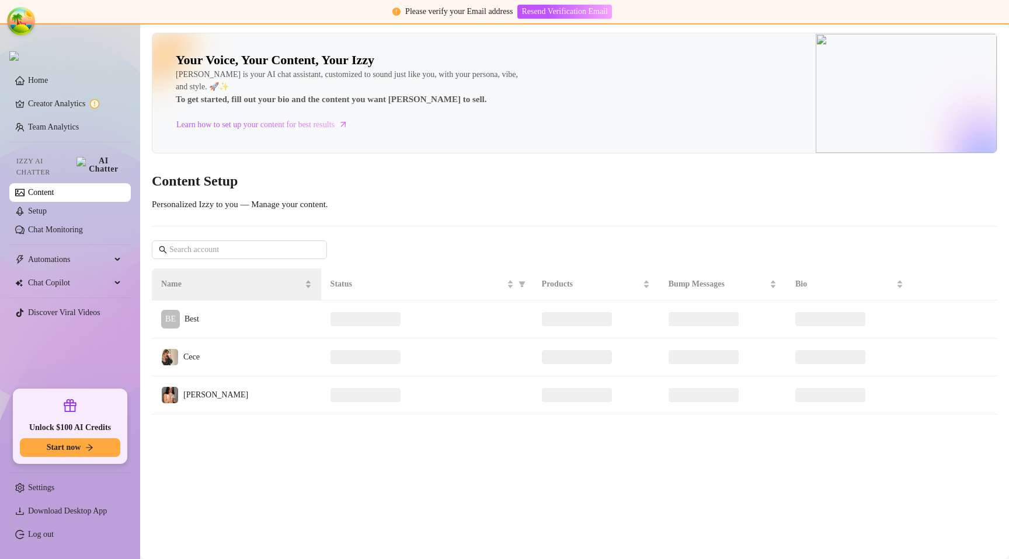
scroll to position [0, 0]
